Goal: Understand process/instructions: Learn how to perform a task or action

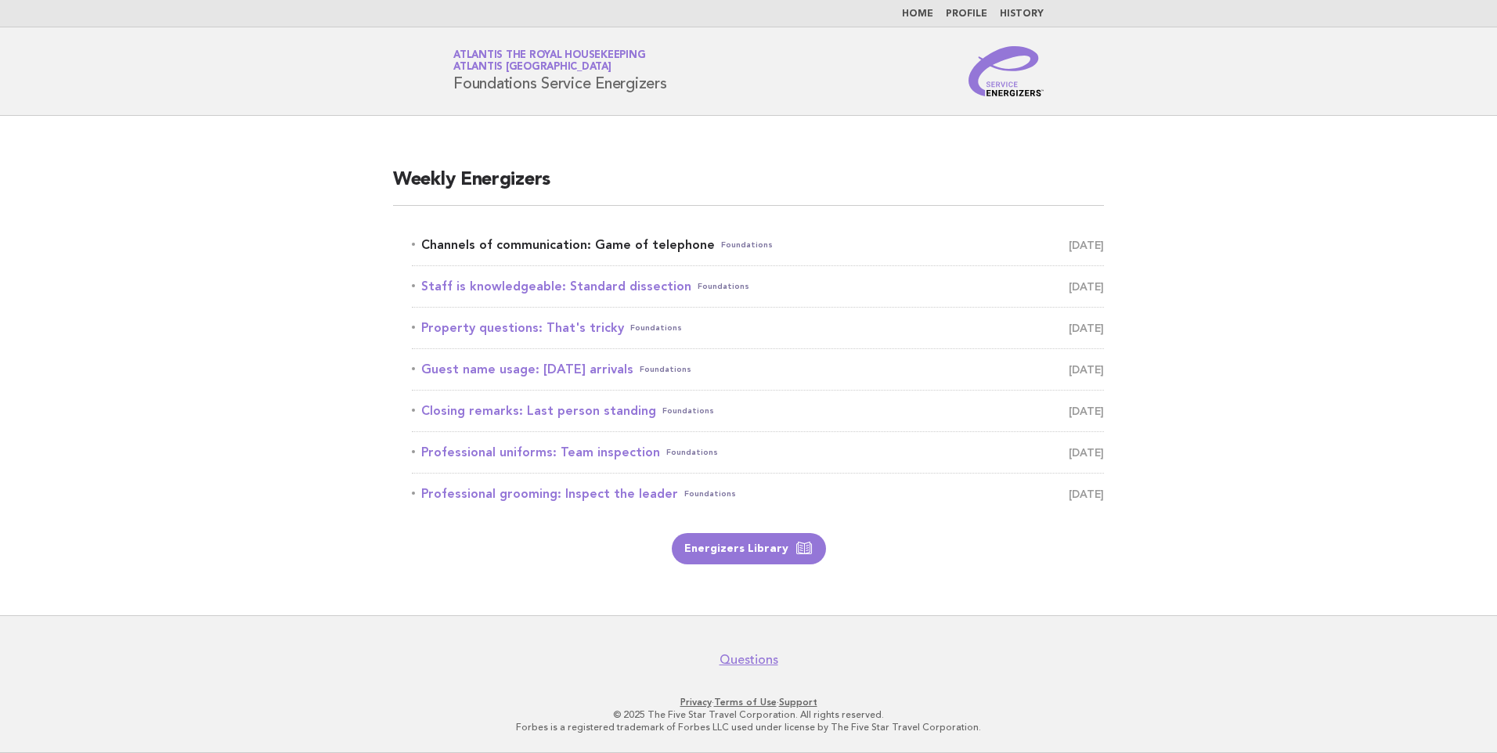
click at [633, 236] on link "Channels of communication: Game of telephone Foundations [DATE]" at bounding box center [758, 245] width 692 height 22
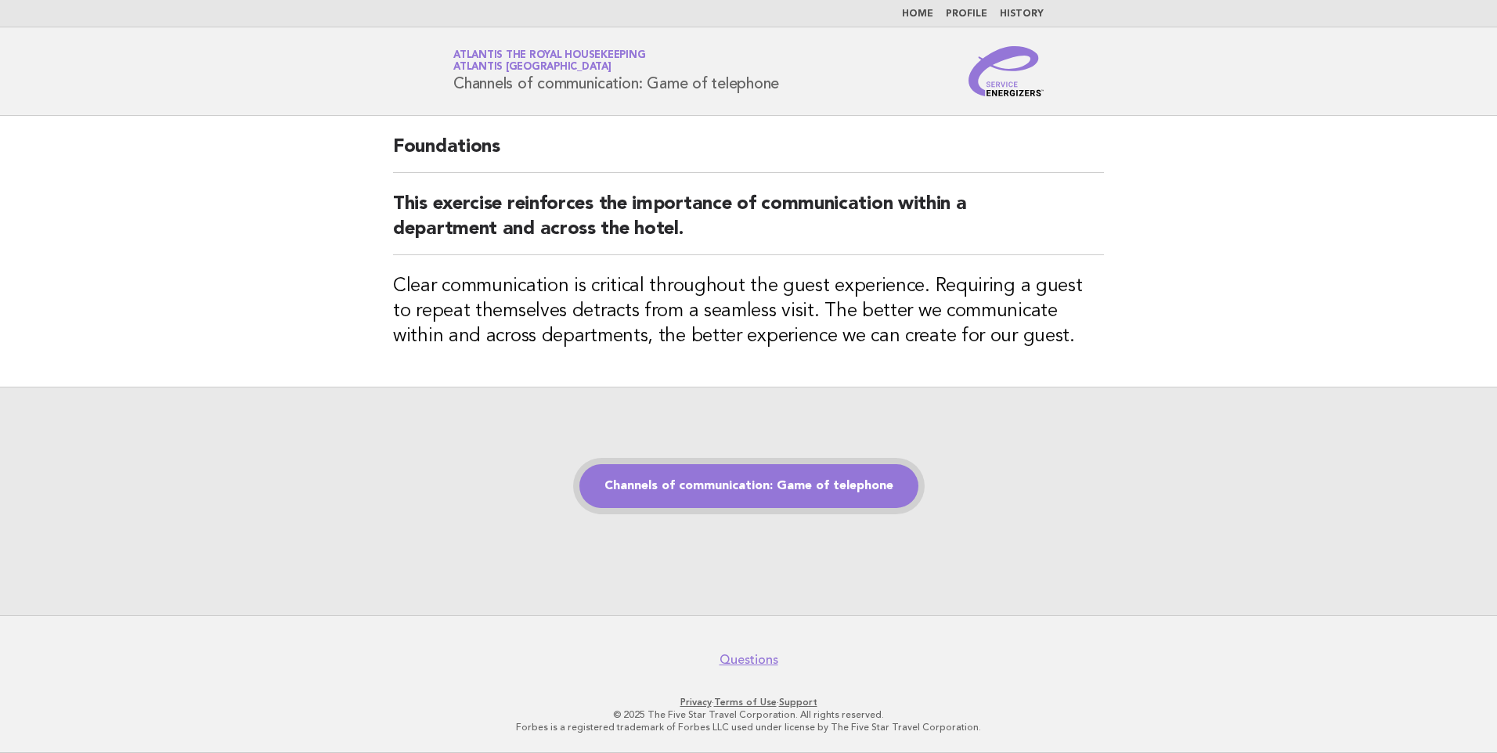
click at [833, 489] on link "Channels of communication: Game of telephone" at bounding box center [748, 486] width 339 height 44
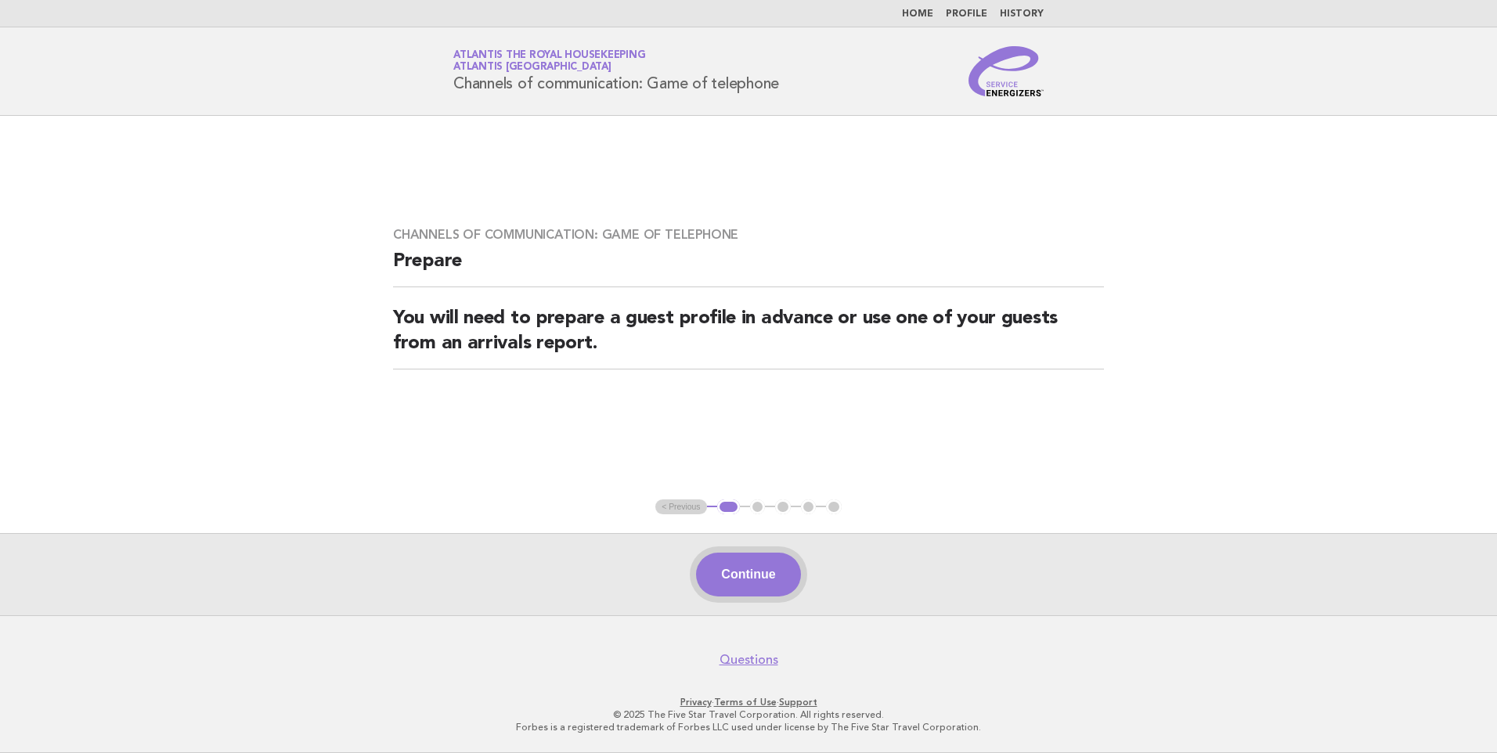
click at [759, 579] on button "Continue" at bounding box center [748, 575] width 104 height 44
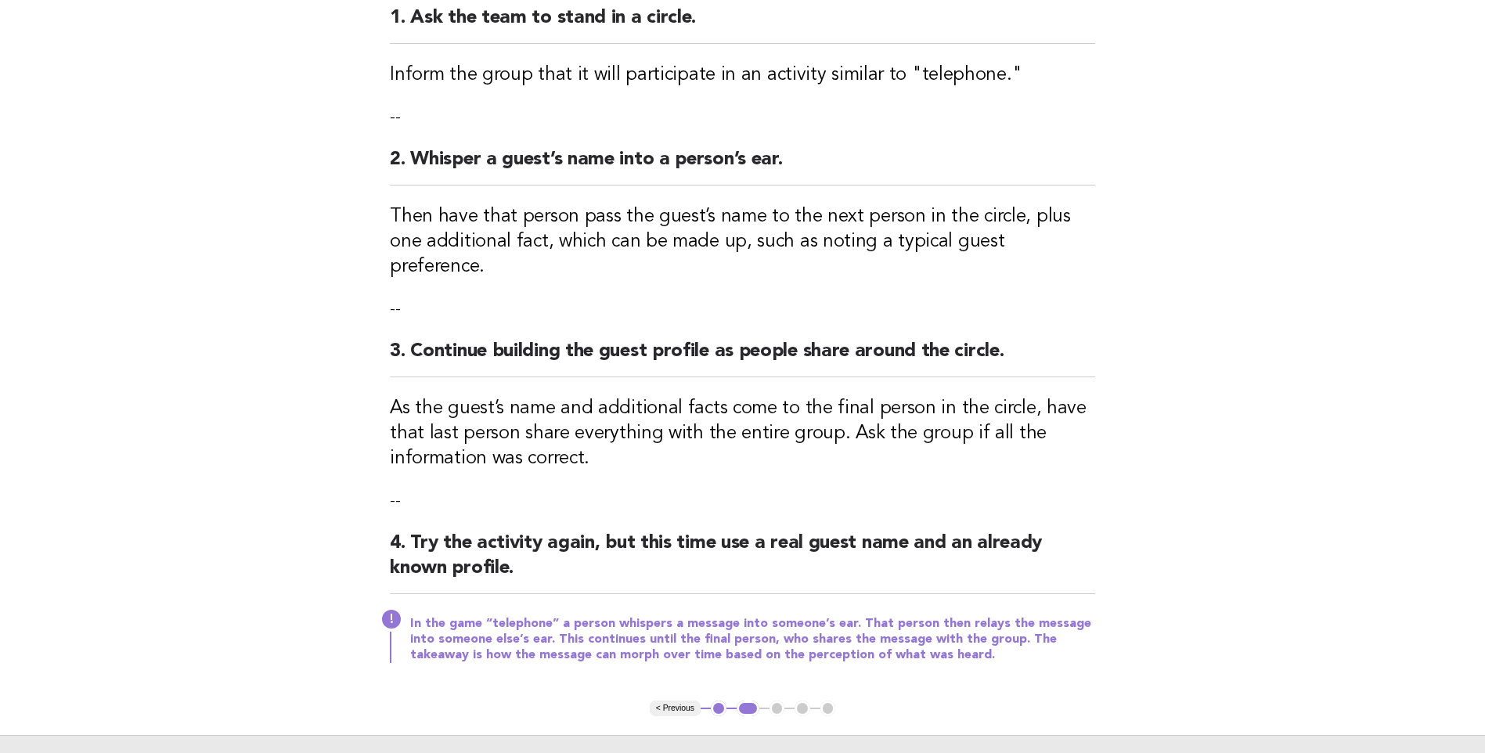
scroll to position [235, 0]
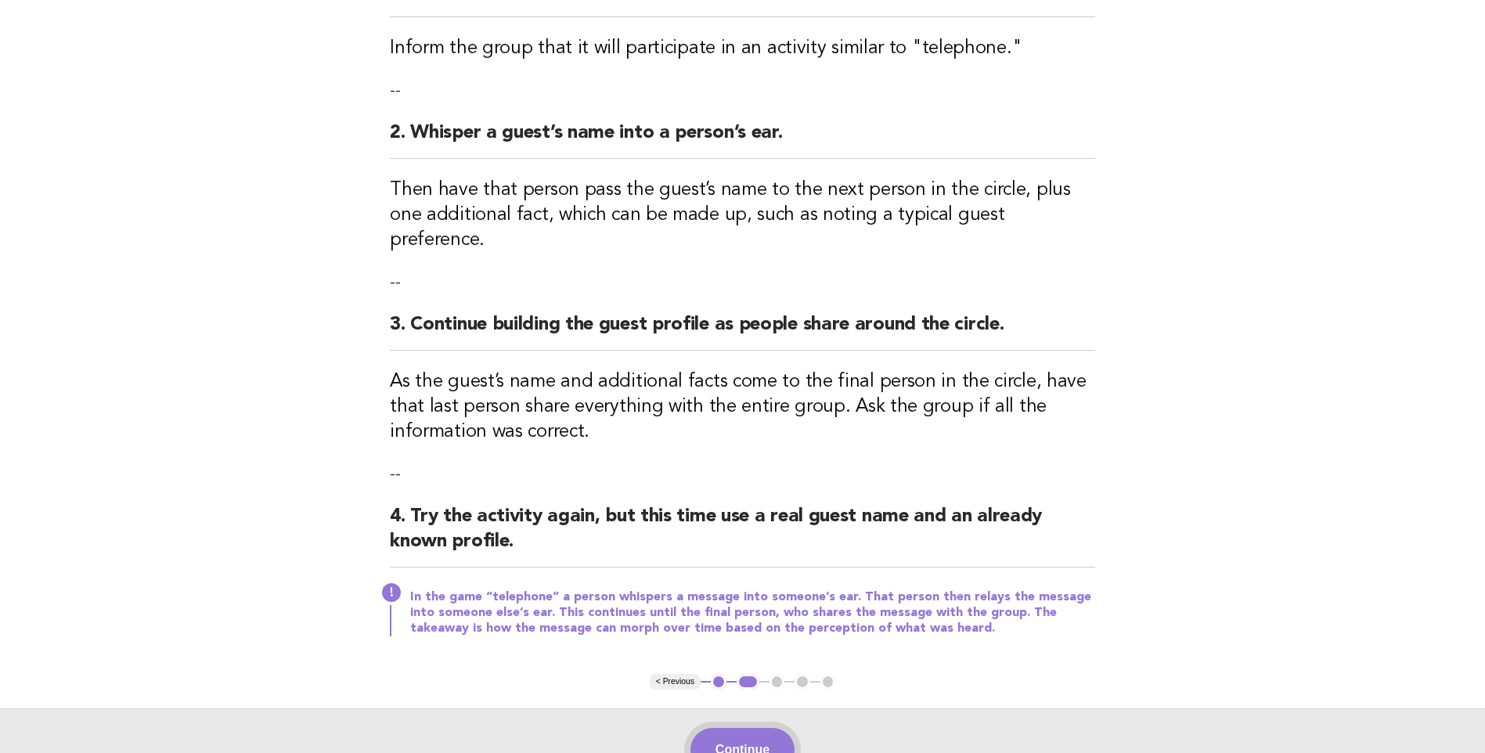
drag, startPoint x: 734, startPoint y: 713, endPoint x: 737, endPoint y: 701, distance: 12.7
click at [734, 728] on button "Continue" at bounding box center [743, 750] width 104 height 44
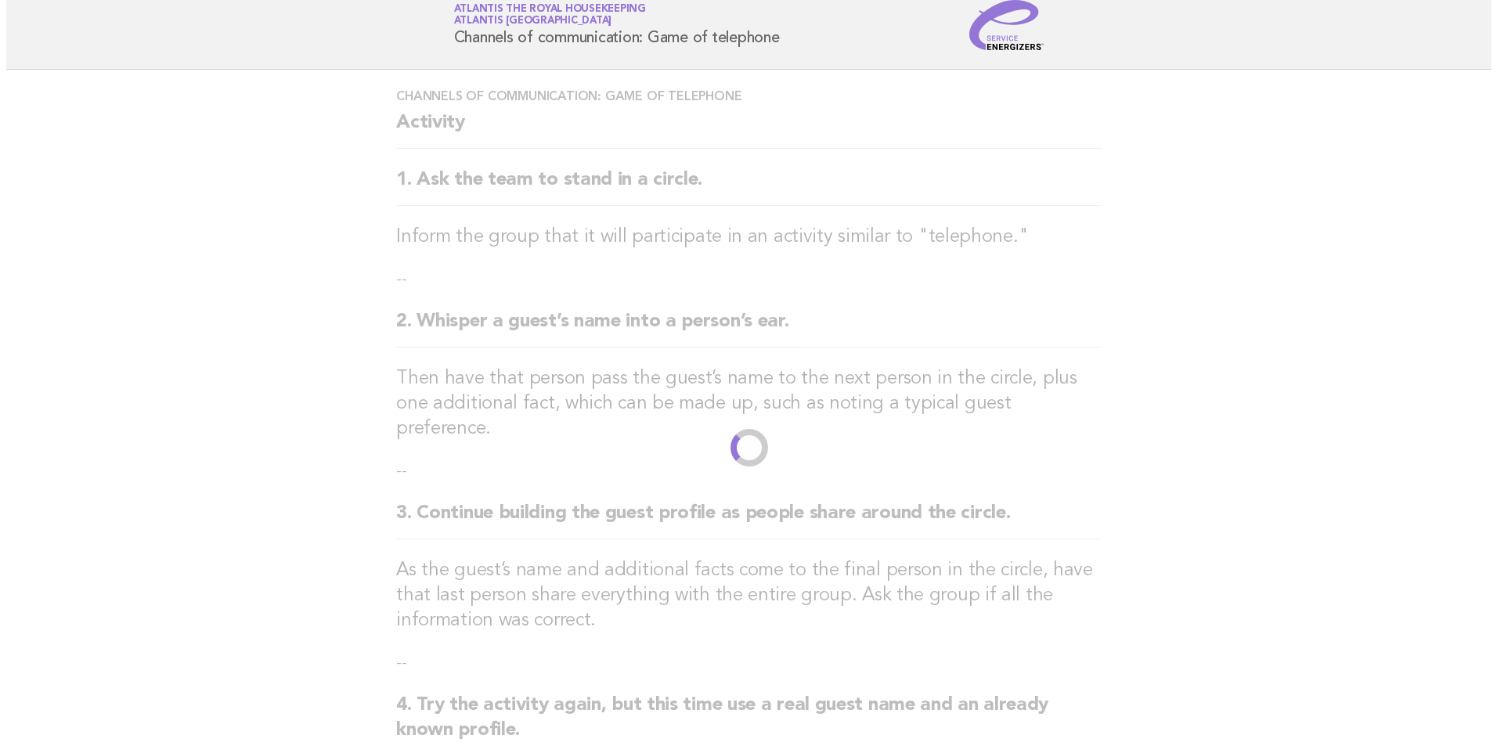
scroll to position [0, 0]
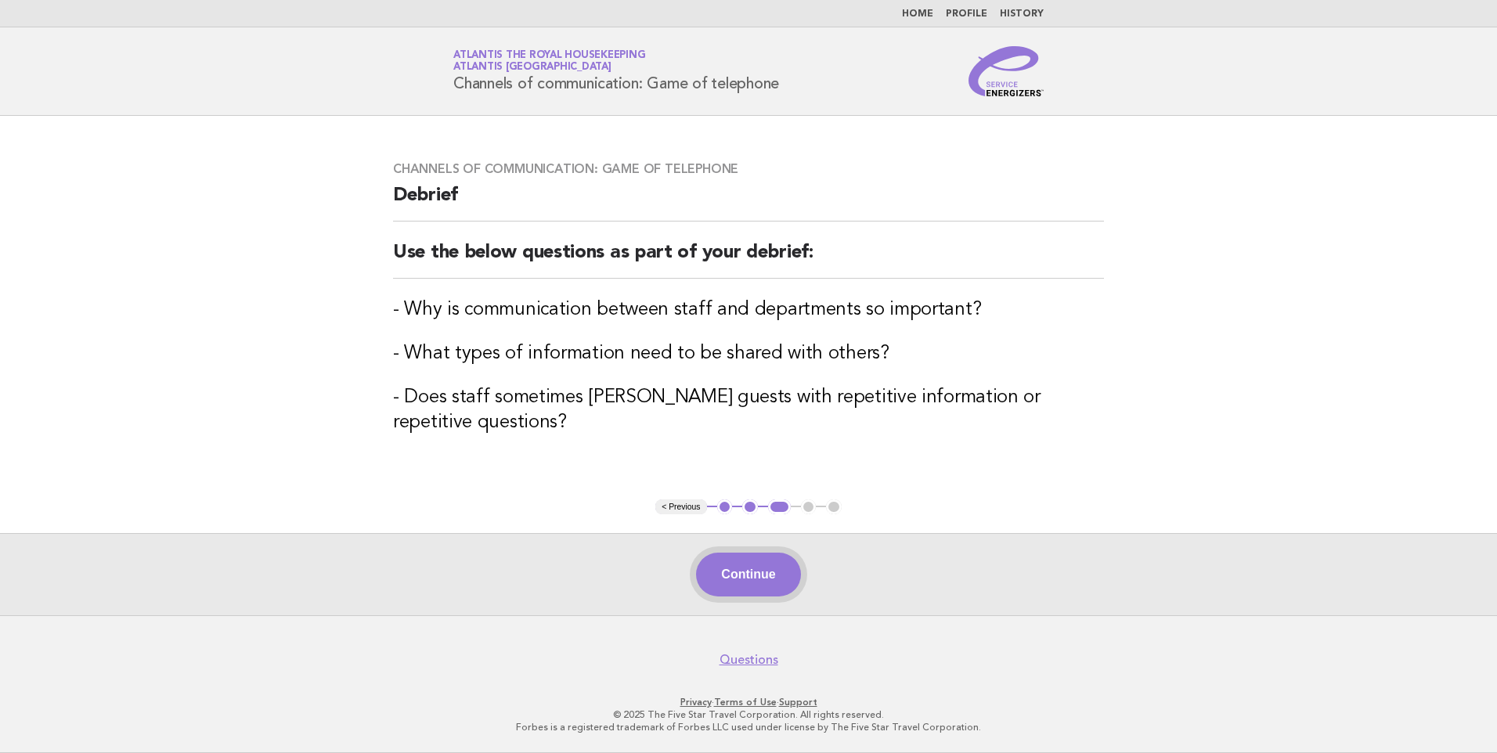
click at [749, 565] on button "Continue" at bounding box center [748, 575] width 104 height 44
